Goal: Transaction & Acquisition: Purchase product/service

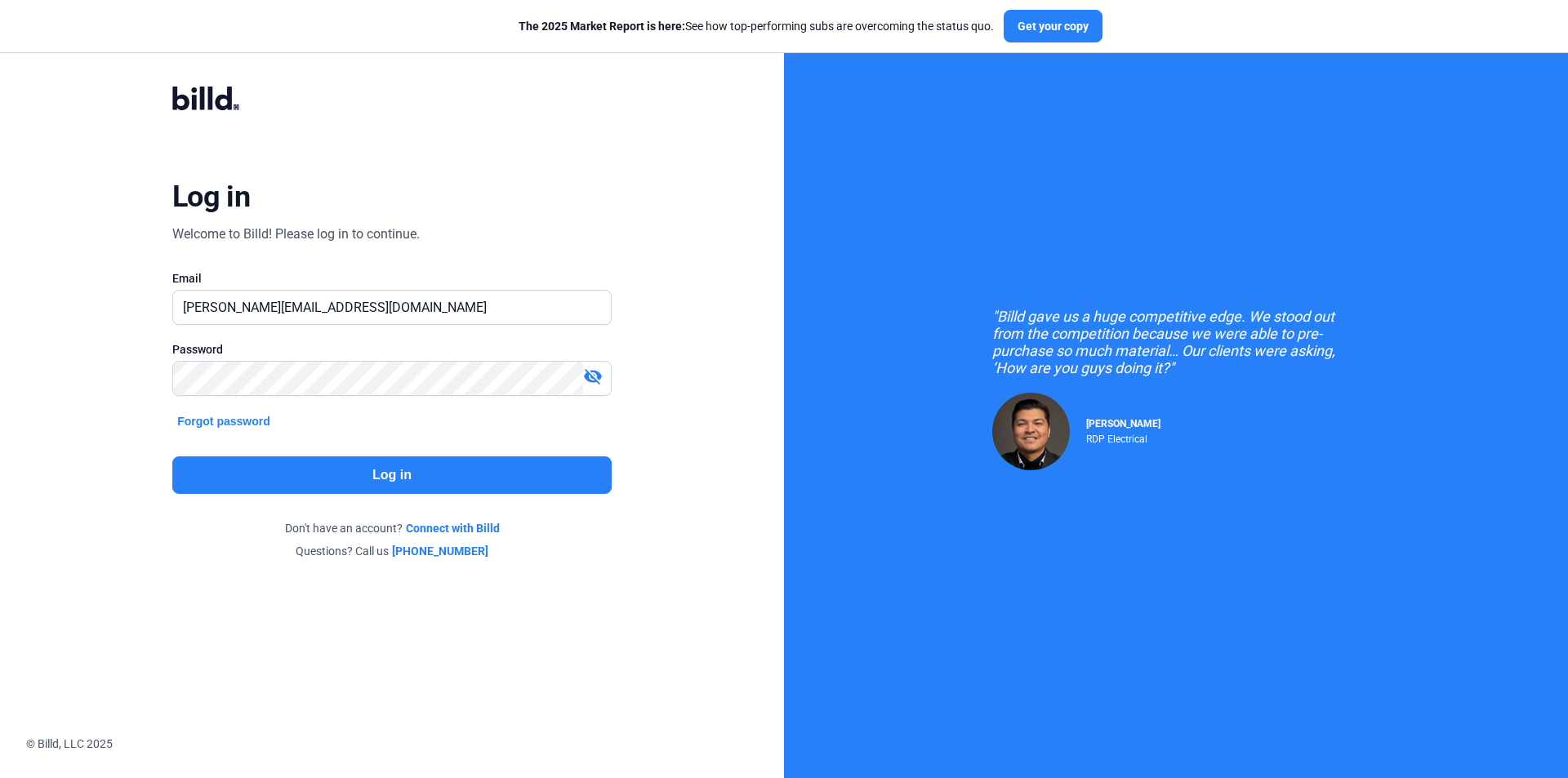
click at [463, 477] on button "Log in" at bounding box center [392, 475] width 440 height 37
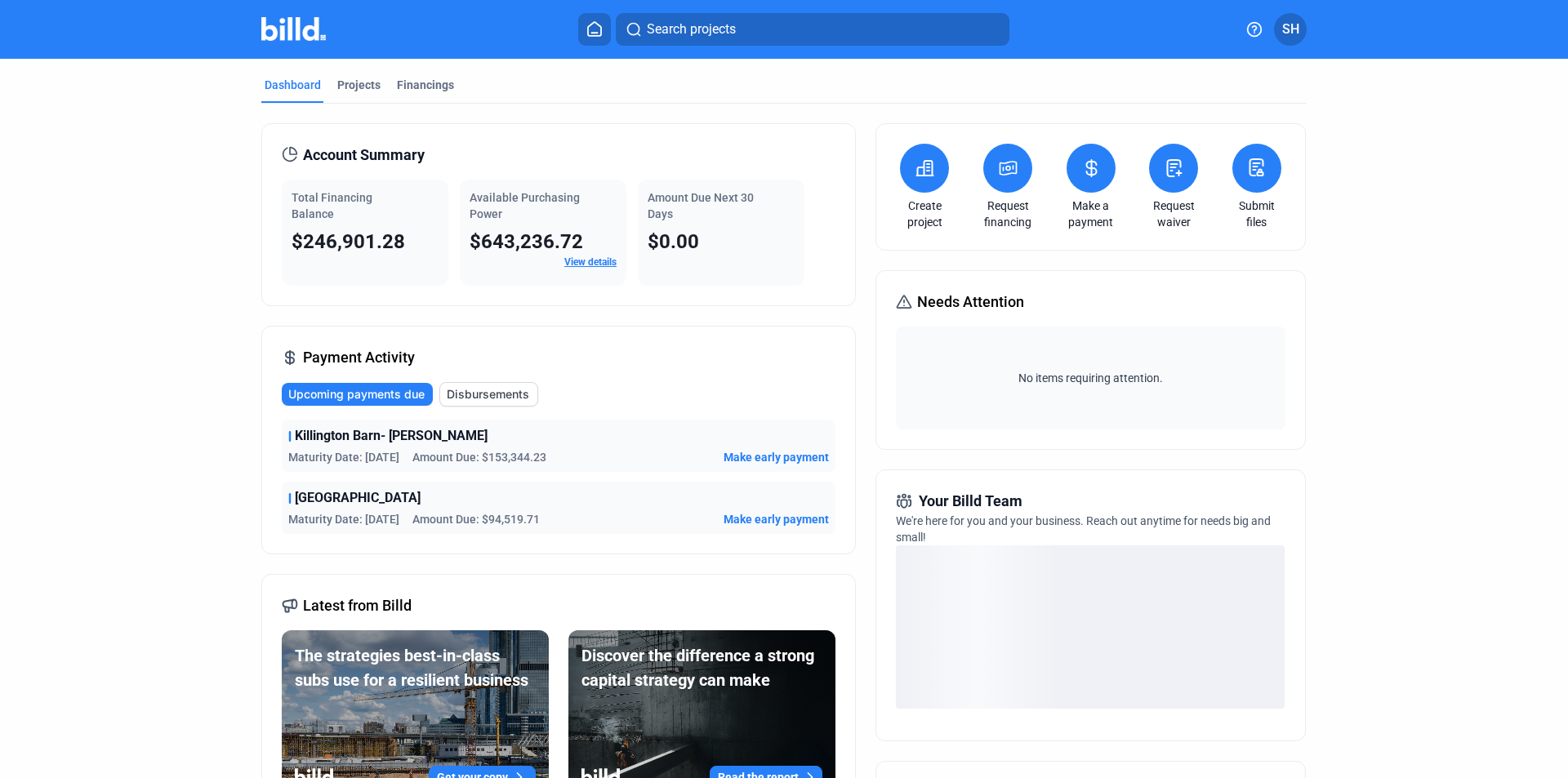
click at [741, 456] on span "Make early payment" at bounding box center [776, 457] width 106 height 16
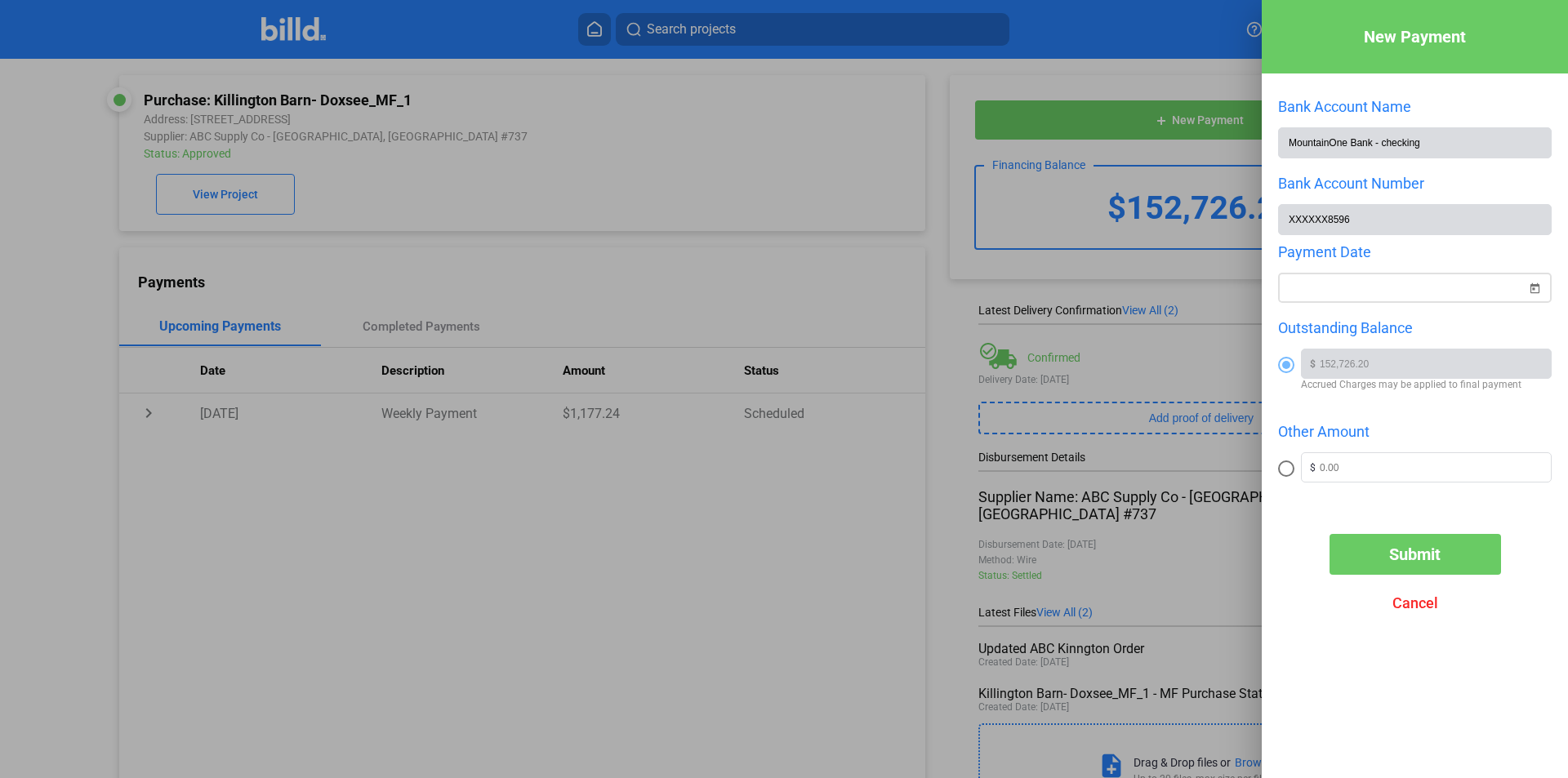
click at [1538, 289] on span "Open calendar" at bounding box center [1533, 278] width 39 height 39
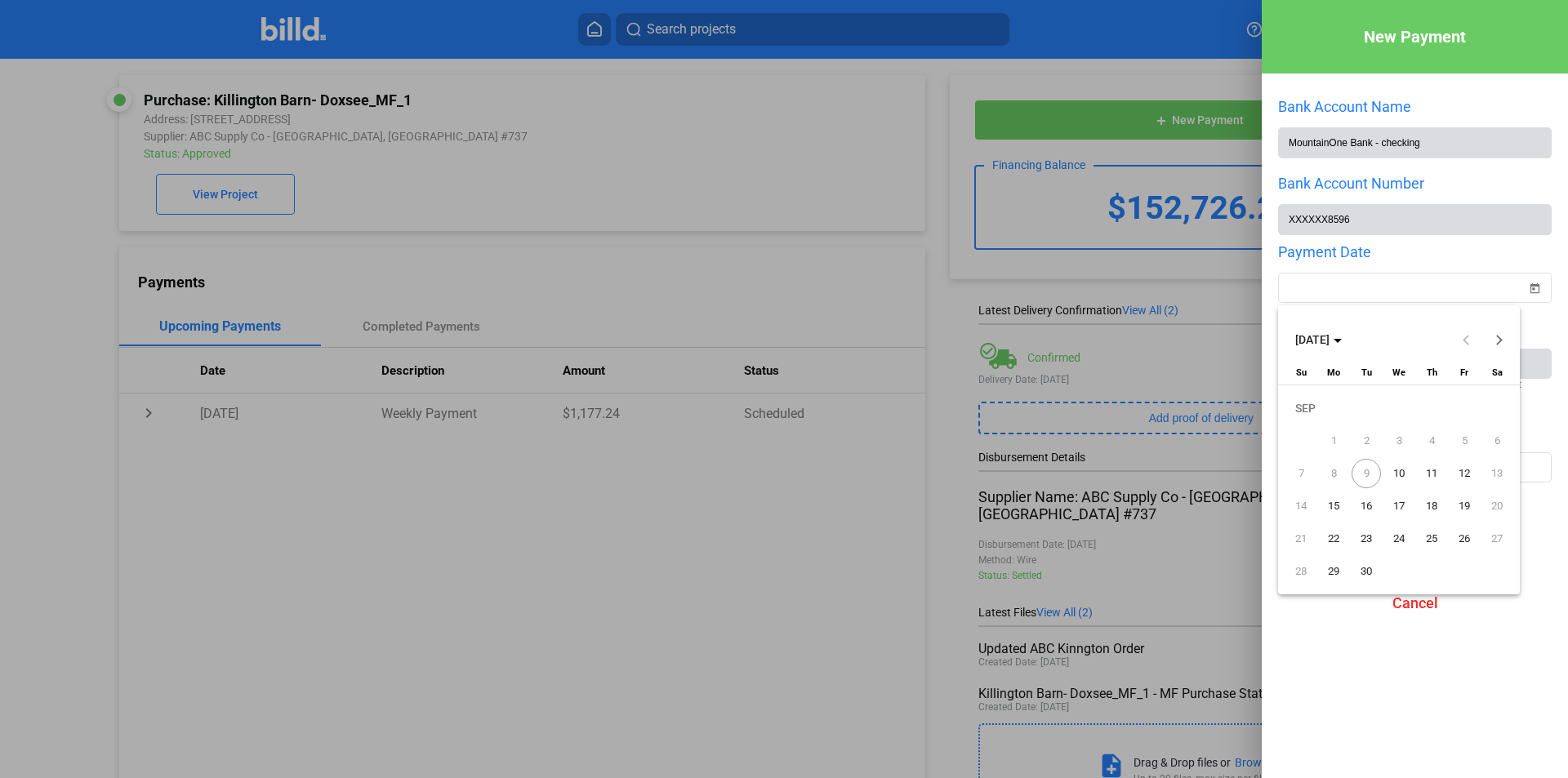
click at [1370, 471] on span "9" at bounding box center [1366, 473] width 30 height 30
click at [1401, 475] on span "10" at bounding box center [1398, 473] width 30 height 30
type input "[DATE]"
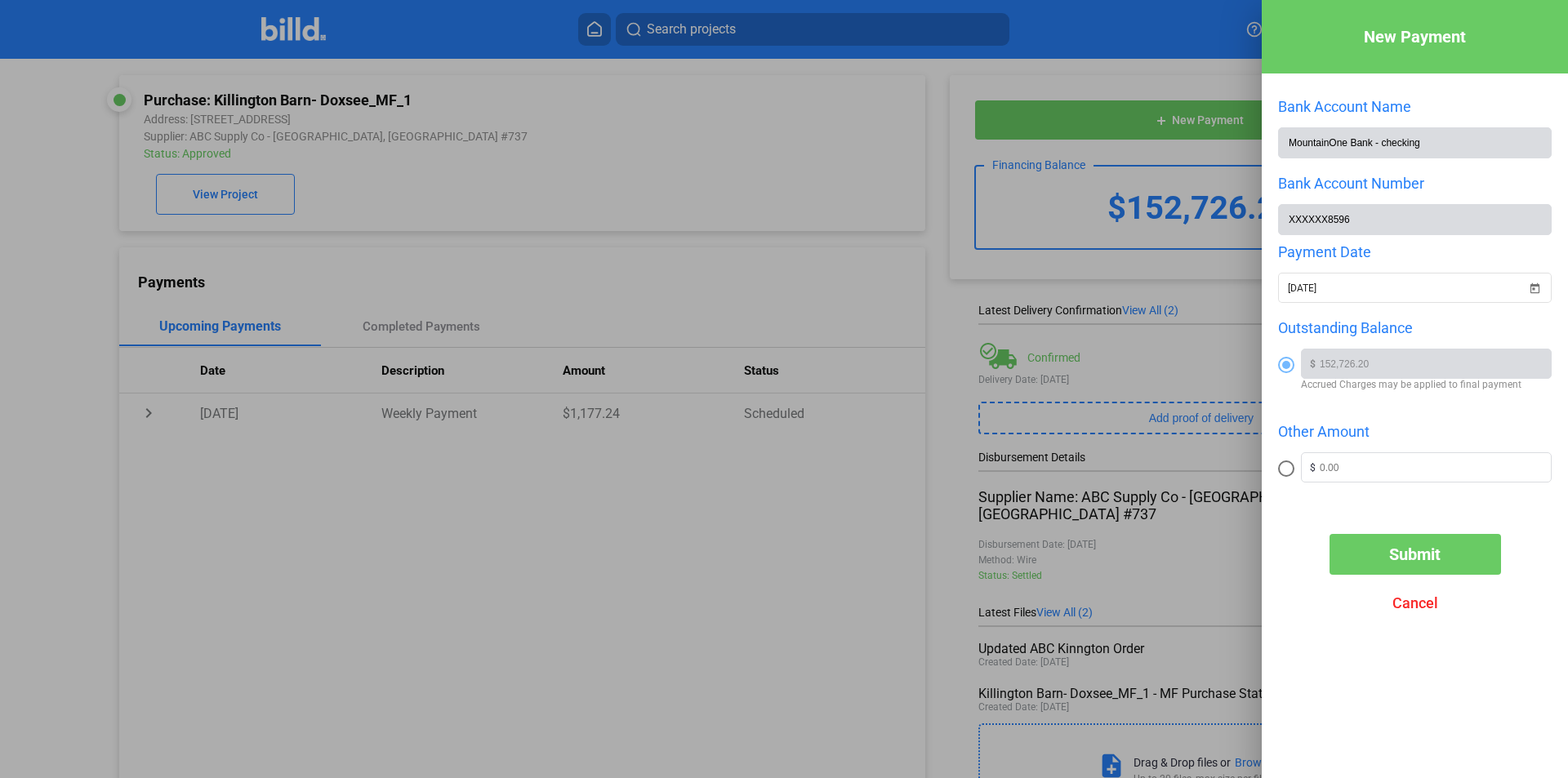
click at [1393, 557] on span "Submit" at bounding box center [1414, 554] width 52 height 19
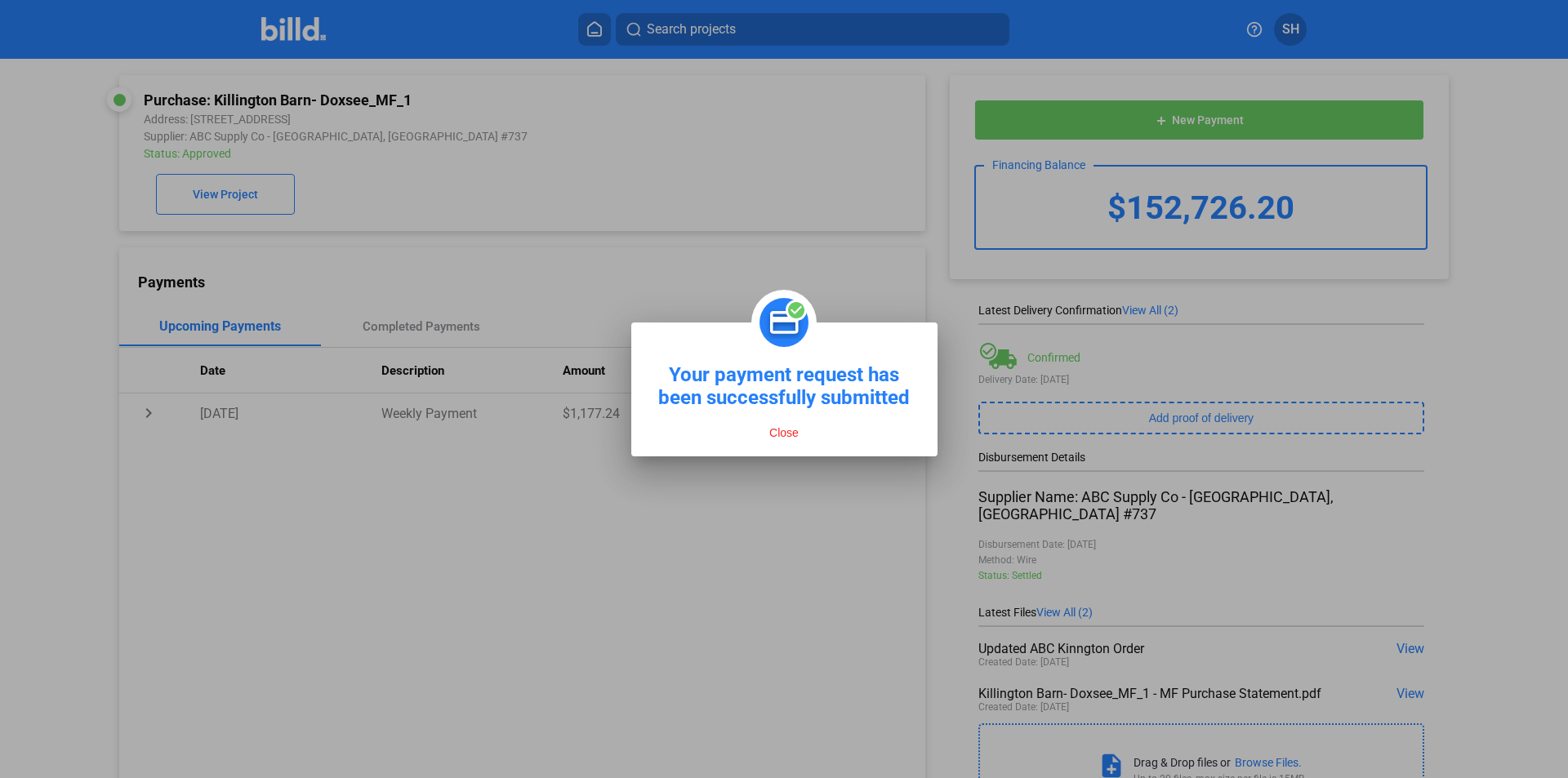
click at [781, 434] on button "Close" at bounding box center [783, 432] width 39 height 14
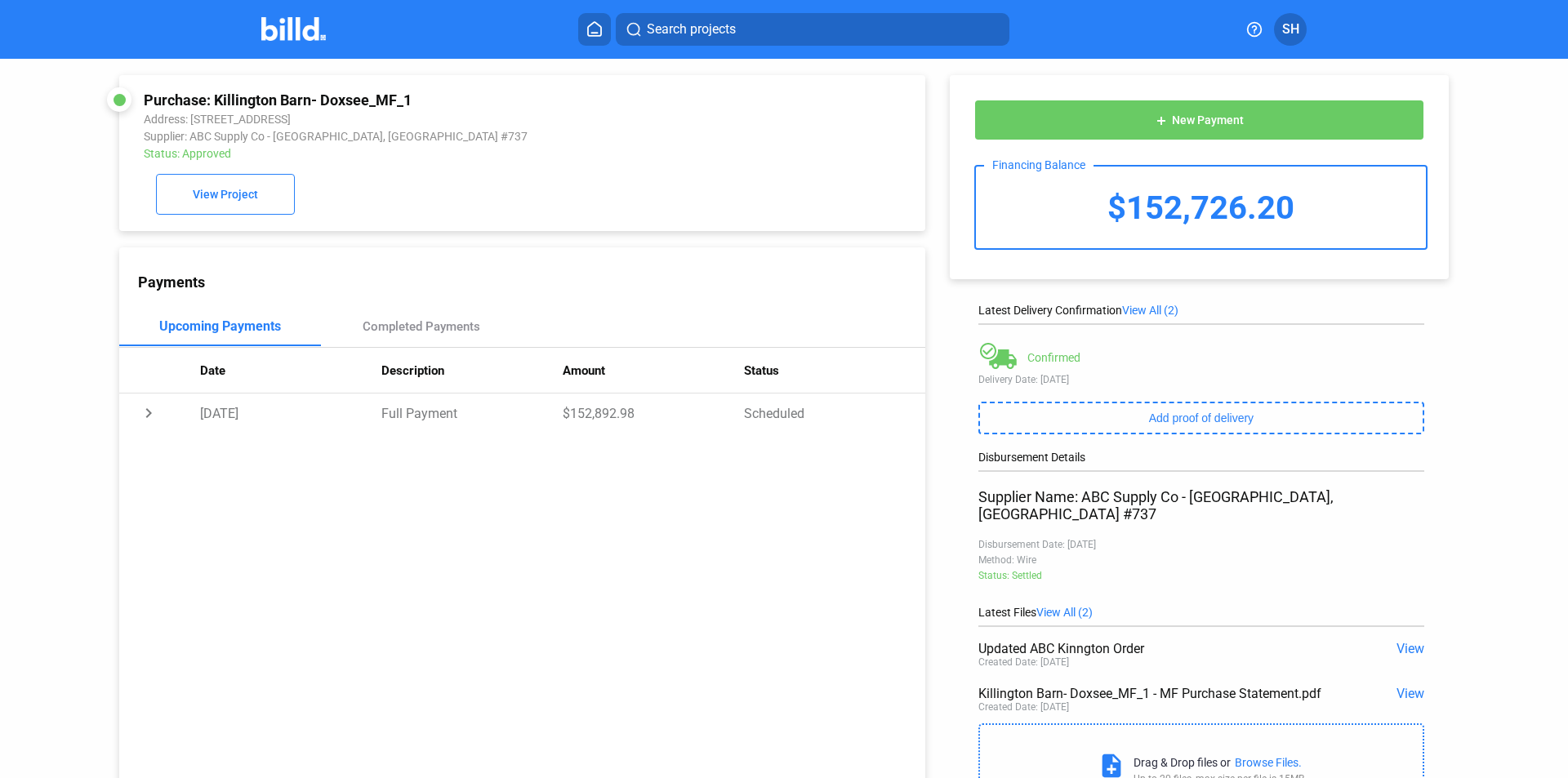
click at [1290, 19] on span "SH" at bounding box center [1291, 29] width 17 height 19
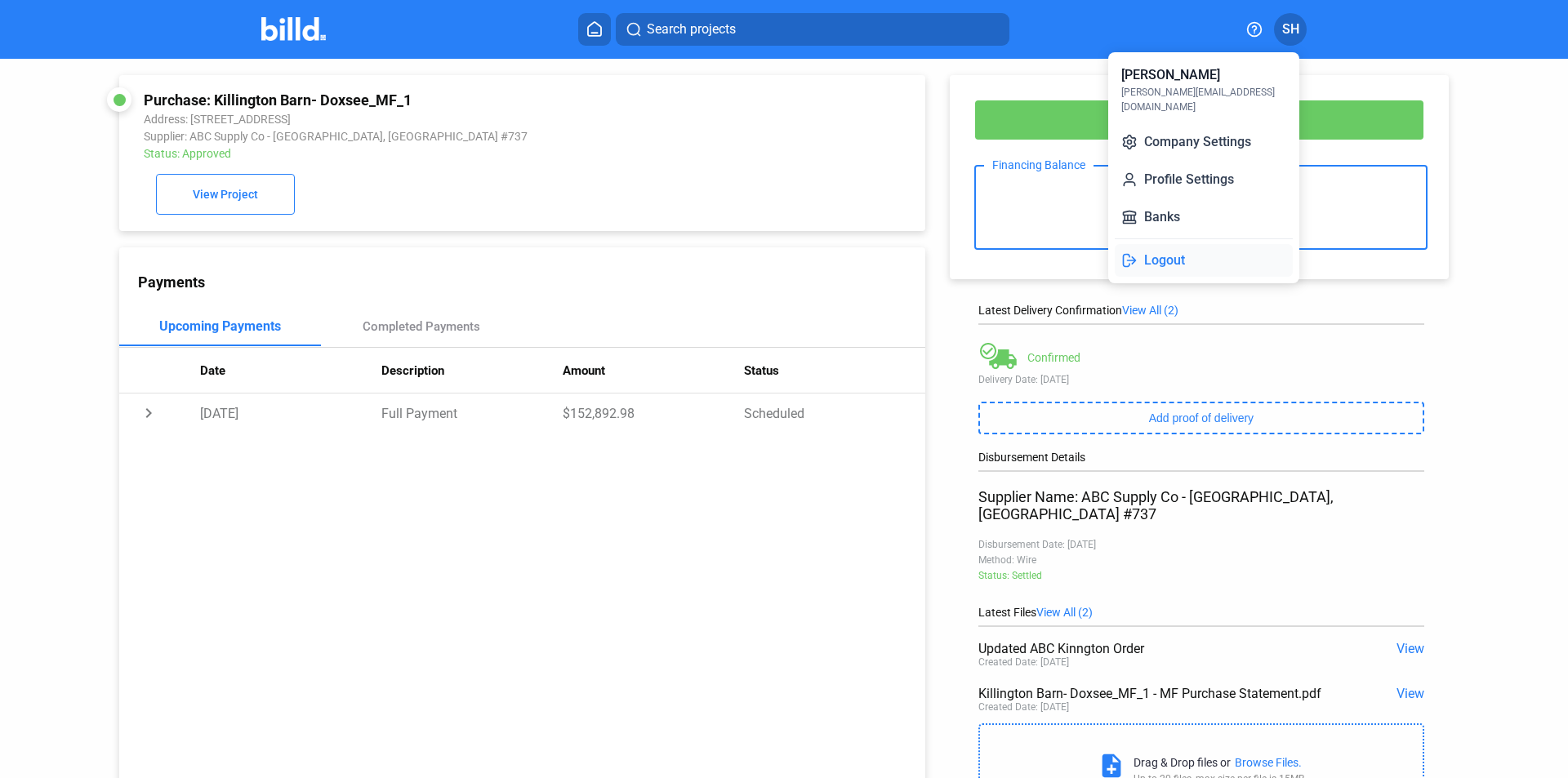
click at [1150, 248] on button "Logout" at bounding box center [1202, 260] width 178 height 33
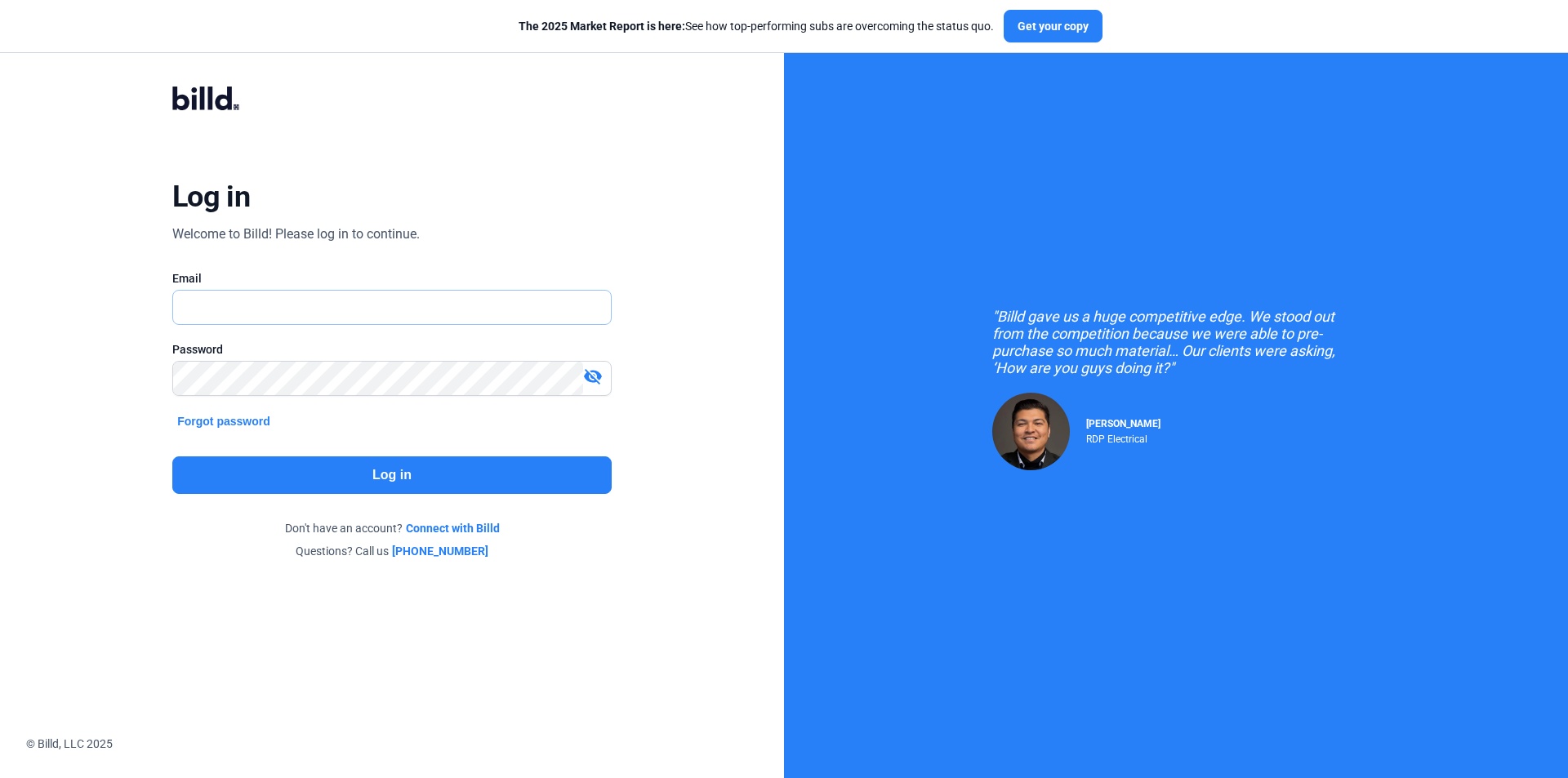
type input "[PERSON_NAME][EMAIL_ADDRESS][DOMAIN_NAME]"
